Goal: Information Seeking & Learning: Learn about a topic

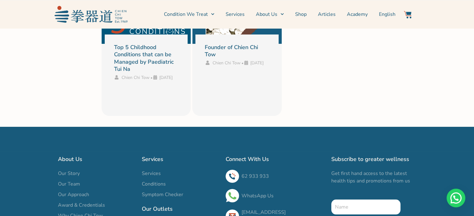
scroll to position [2335, 0]
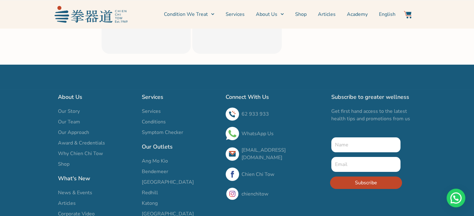
click at [162, 179] on span "[GEOGRAPHIC_DATA]" at bounding box center [168, 182] width 52 height 7
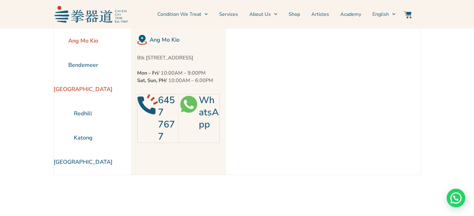
click at [94, 91] on li "[GEOGRAPHIC_DATA]" at bounding box center [83, 89] width 59 height 24
click at [237, 15] on link "Services" at bounding box center [228, 15] width 19 height 16
click at [230, 14] on link "Services" at bounding box center [228, 15] width 19 height 16
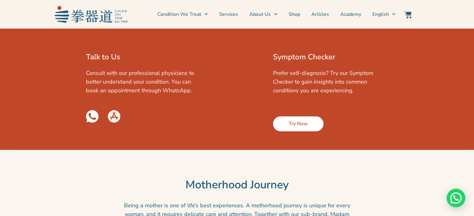
scroll to position [1027, 0]
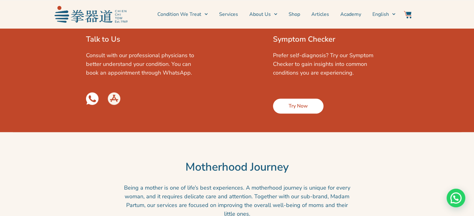
click at [300, 114] on link "Try Now" at bounding box center [298, 106] width 50 height 15
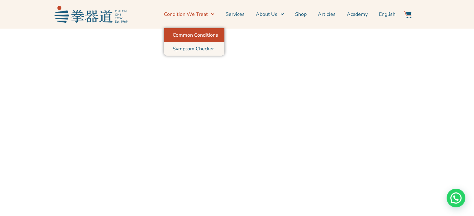
click at [195, 36] on link "Common Conditions" at bounding box center [194, 35] width 60 height 14
click at [206, 49] on link "Symptom Checker" at bounding box center [194, 49] width 60 height 14
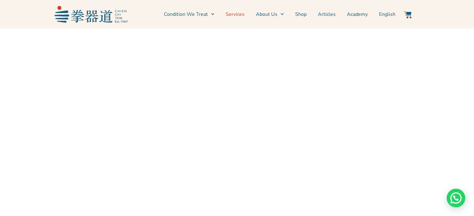
click at [233, 16] on link "Services" at bounding box center [234, 15] width 19 height 16
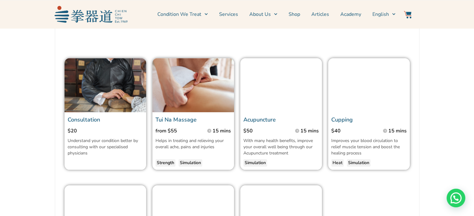
scroll to position [623, 0]
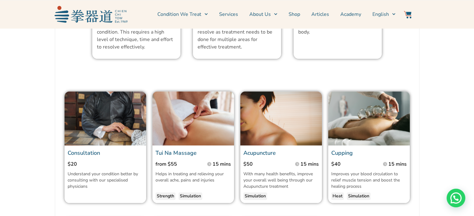
click at [275, 157] on link "Acupuncture" at bounding box center [259, 152] width 32 height 7
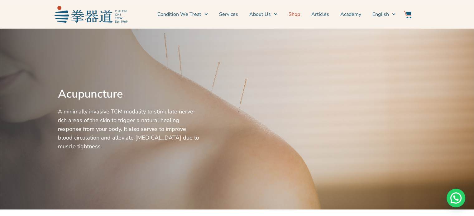
click at [299, 16] on link "Shop" at bounding box center [294, 15] width 12 height 16
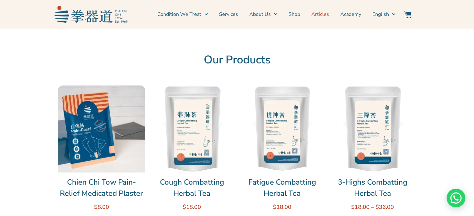
click at [323, 16] on link "Articles" at bounding box center [320, 15] width 18 height 16
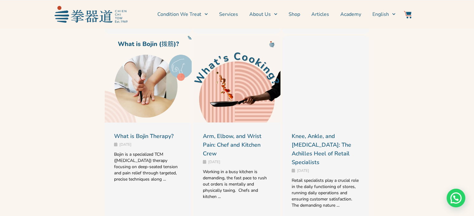
scroll to position [592, 0]
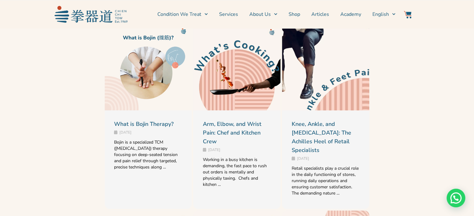
click at [314, 90] on link at bounding box center [325, 66] width 87 height 87
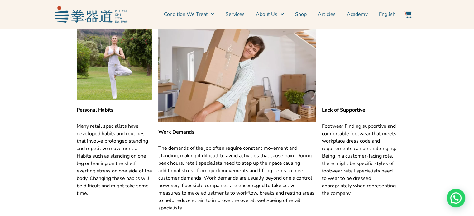
scroll to position [685, 0]
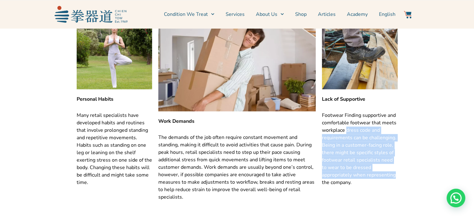
drag, startPoint x: 345, startPoint y: 132, endPoint x: 363, endPoint y: 178, distance: 49.0
click at [363, 178] on p "Footwear Finding supportive and comfortable footwear that meets workplace dress…" at bounding box center [360, 149] width 76 height 75
click at [352, 83] on img at bounding box center [360, 52] width 76 height 76
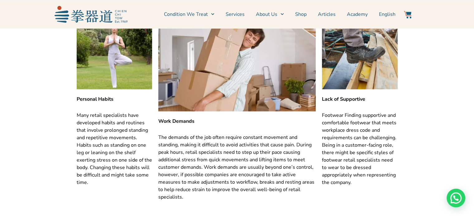
click at [351, 98] on strong "Lack of Supportive" at bounding box center [343, 99] width 43 height 7
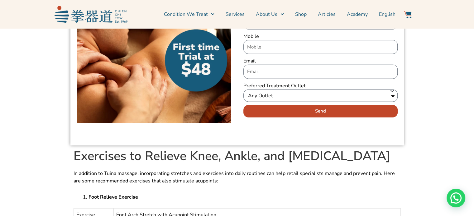
scroll to position [1526, 0]
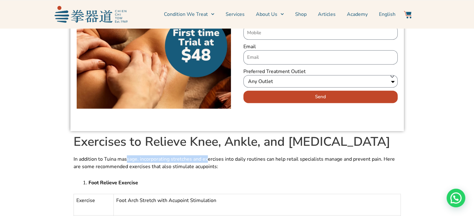
drag, startPoint x: 126, startPoint y: 149, endPoint x: 206, endPoint y: 151, distance: 79.4
click at [206, 156] on span "In addition to Tuina massage, incorporating stretches and exercises into daily …" at bounding box center [233, 163] width 321 height 14
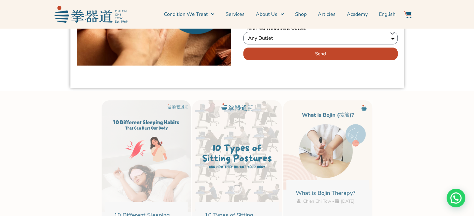
scroll to position [2086, 0]
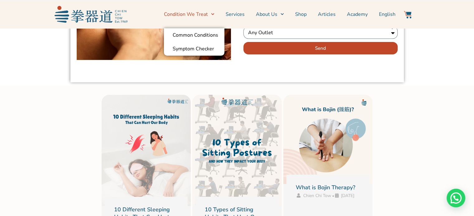
click at [214, 14] on icon "Menu" at bounding box center [212, 13] width 3 height 3
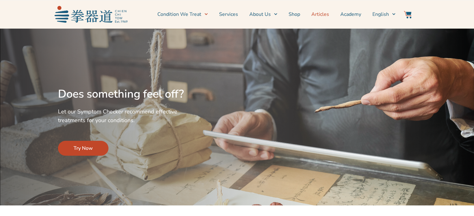
click at [320, 13] on link "Articles" at bounding box center [320, 15] width 18 height 16
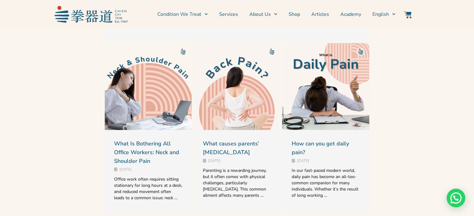
scroll to position [716, 0]
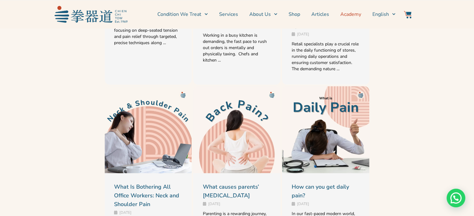
click at [355, 15] on link "Academy" at bounding box center [350, 15] width 21 height 16
